Goal: Navigation & Orientation: Find specific page/section

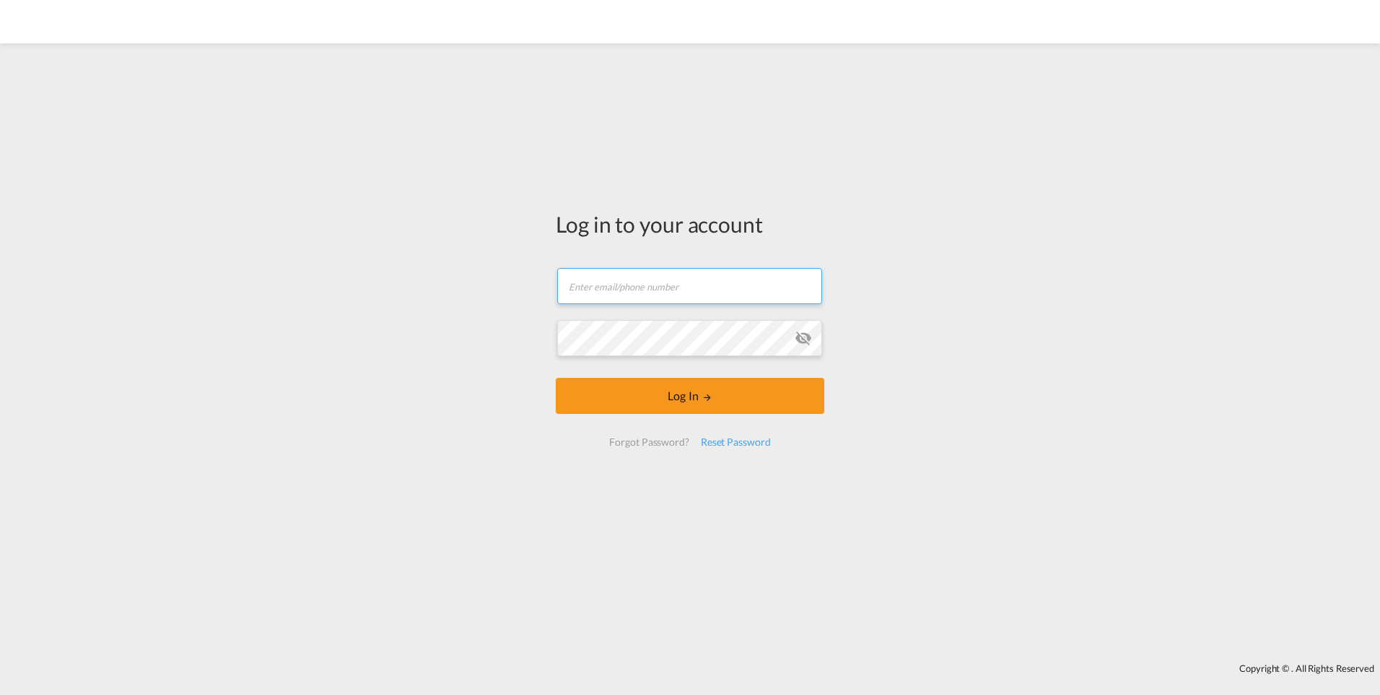
click at [635, 282] on input "text" at bounding box center [689, 286] width 265 height 36
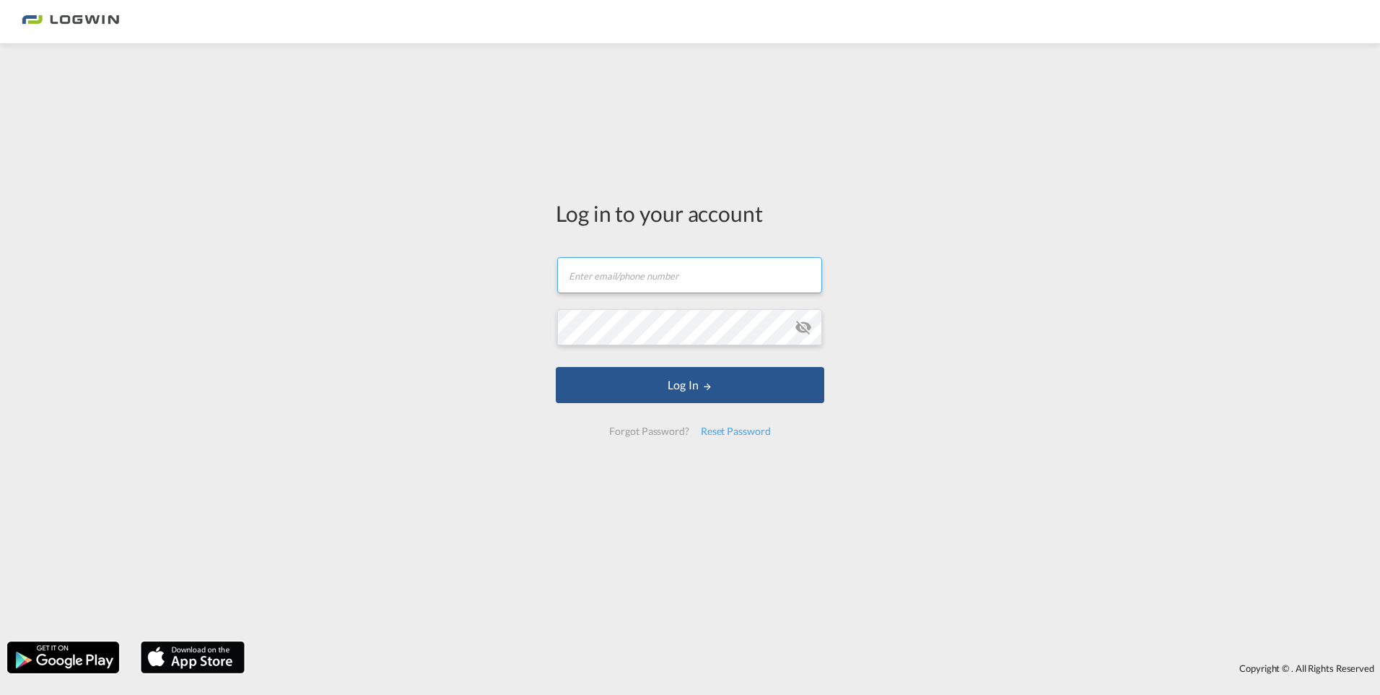
paste input "[PERSON_NAME][EMAIL_ADDRESS][PERSON_NAME][DOMAIN_NAME]"
type input "[PERSON_NAME][EMAIL_ADDRESS][PERSON_NAME][DOMAIN_NAME]"
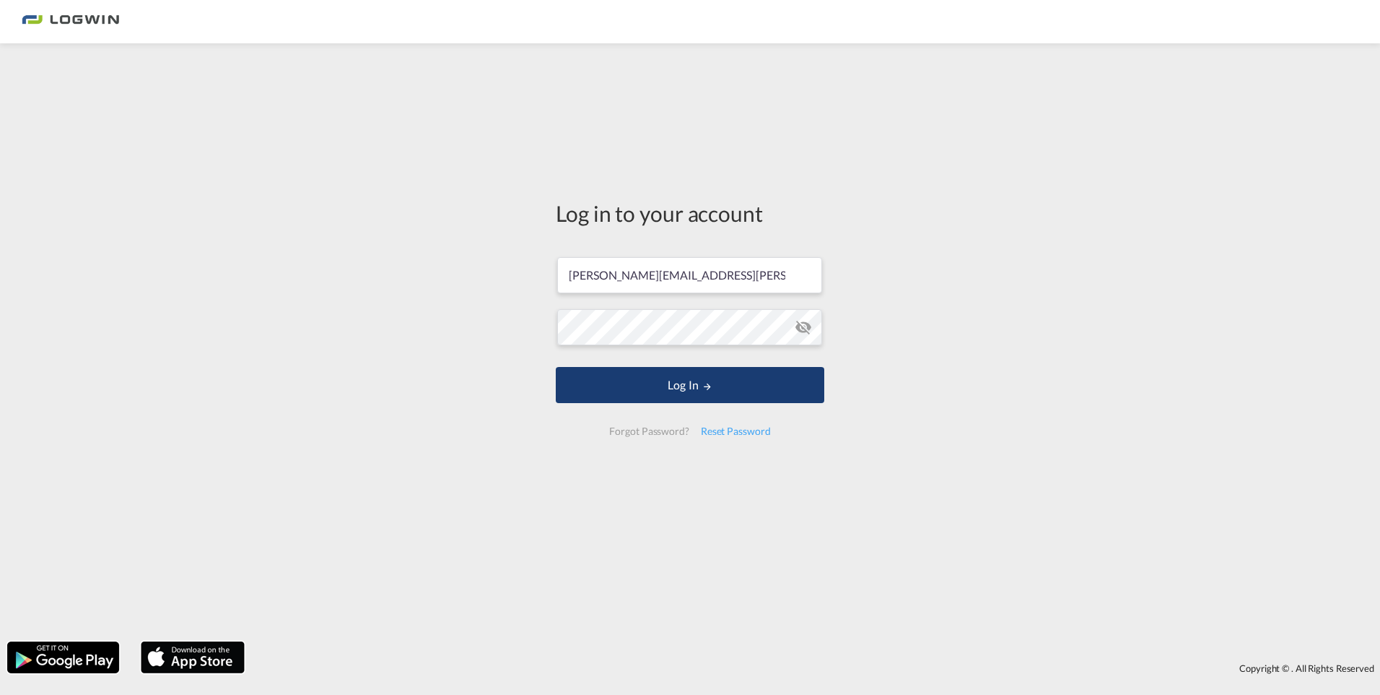
click at [745, 384] on button "Log In" at bounding box center [690, 385] width 269 height 36
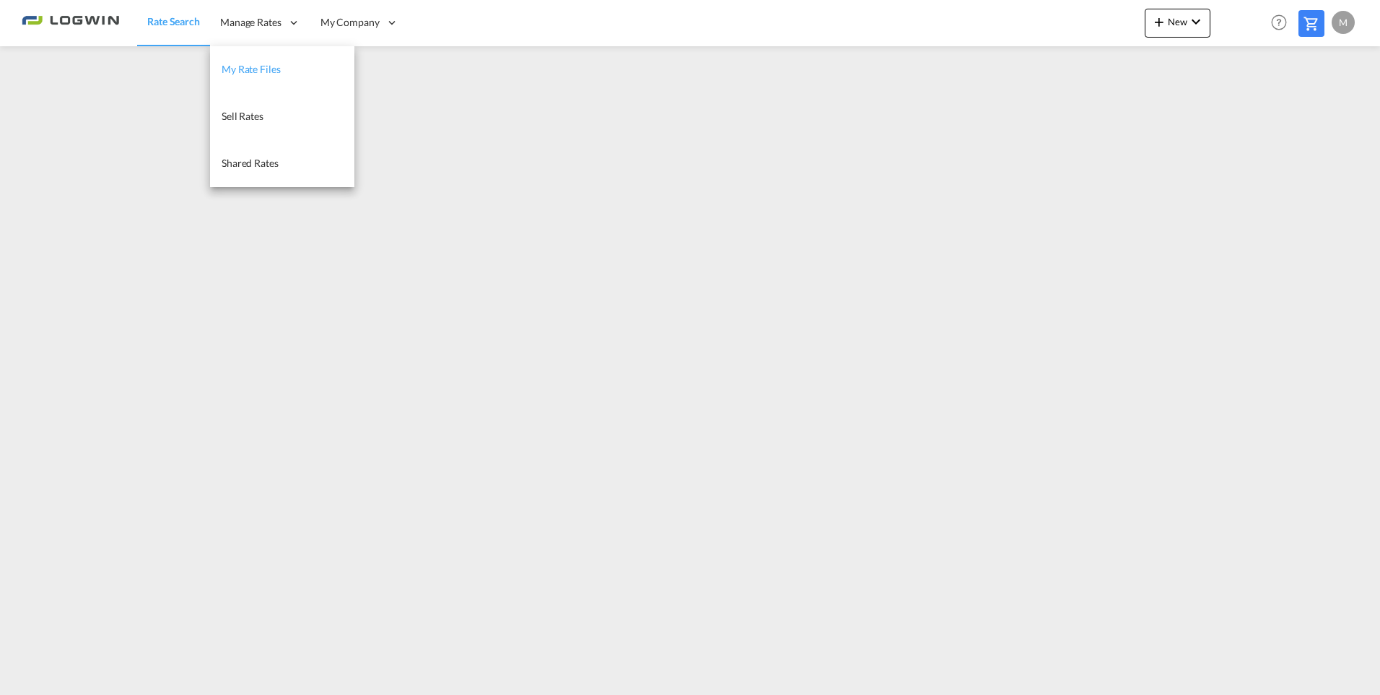
click at [256, 64] on span "My Rate Files" at bounding box center [251, 69] width 59 height 12
